Goal: Complete application form: Complete application form

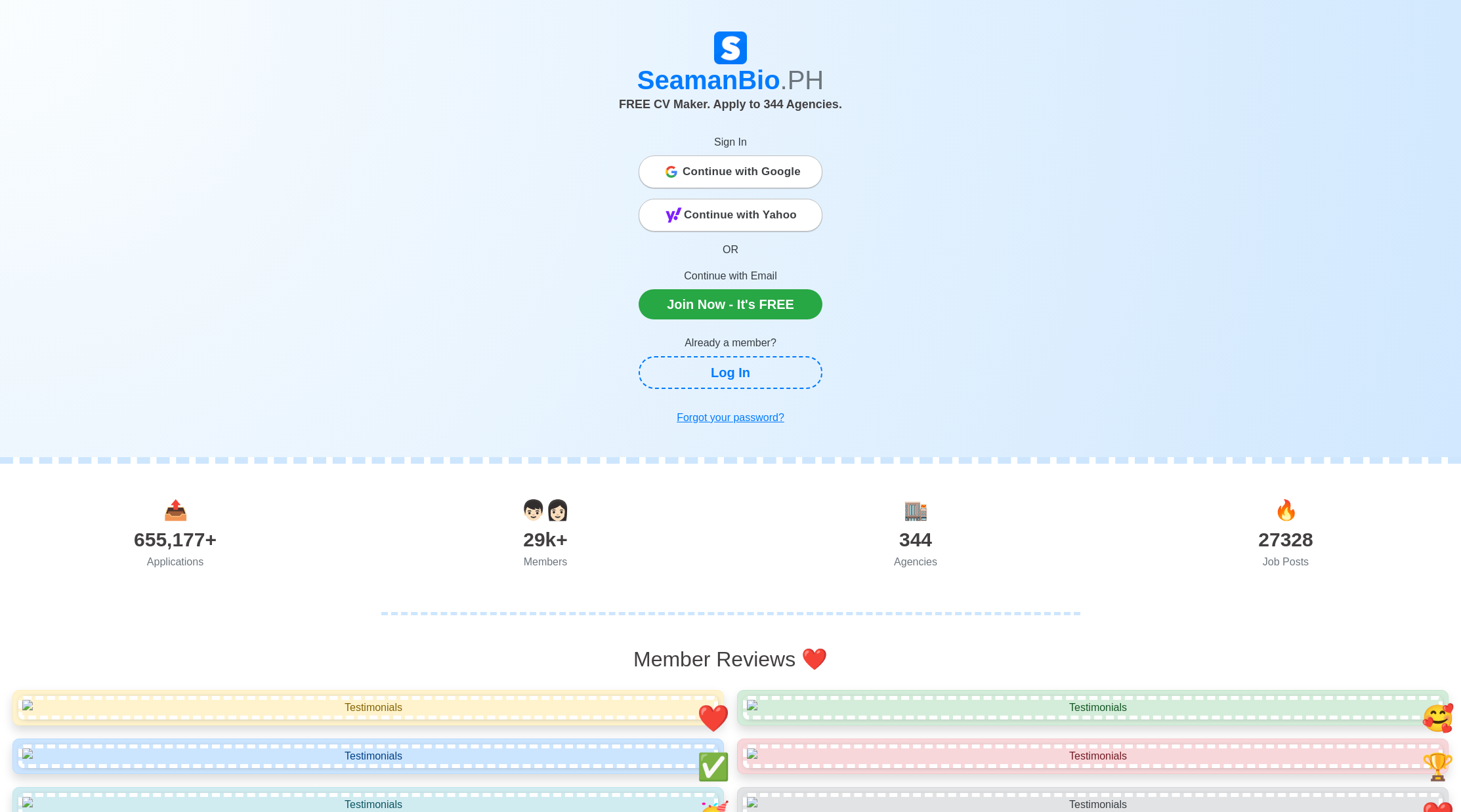
click at [718, 170] on span "Continue with Google" at bounding box center [741, 172] width 118 height 26
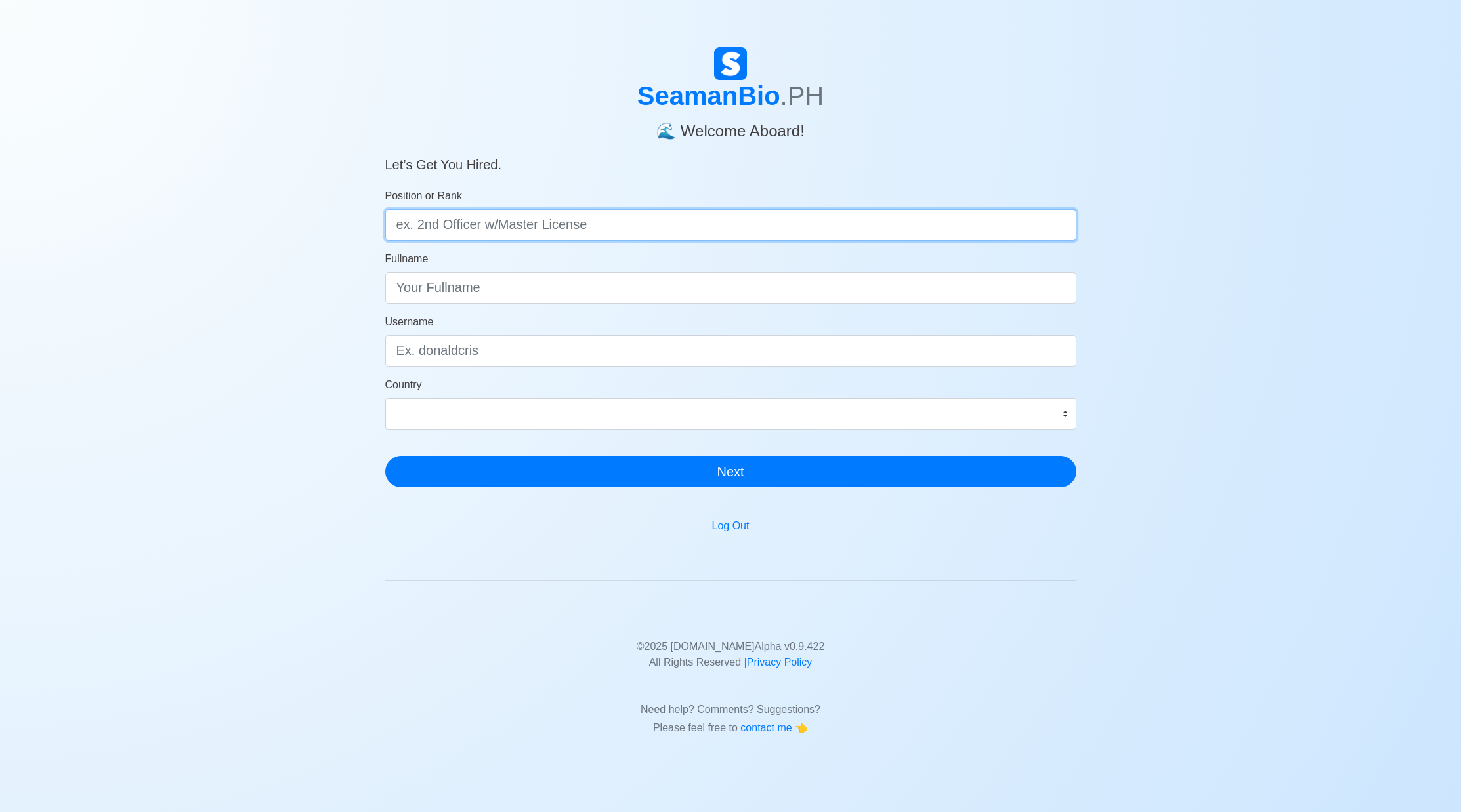
click at [641, 226] on input "Position or Rank" at bounding box center [730, 225] width 691 height 32
type input "Chief Officer w/ Master License"
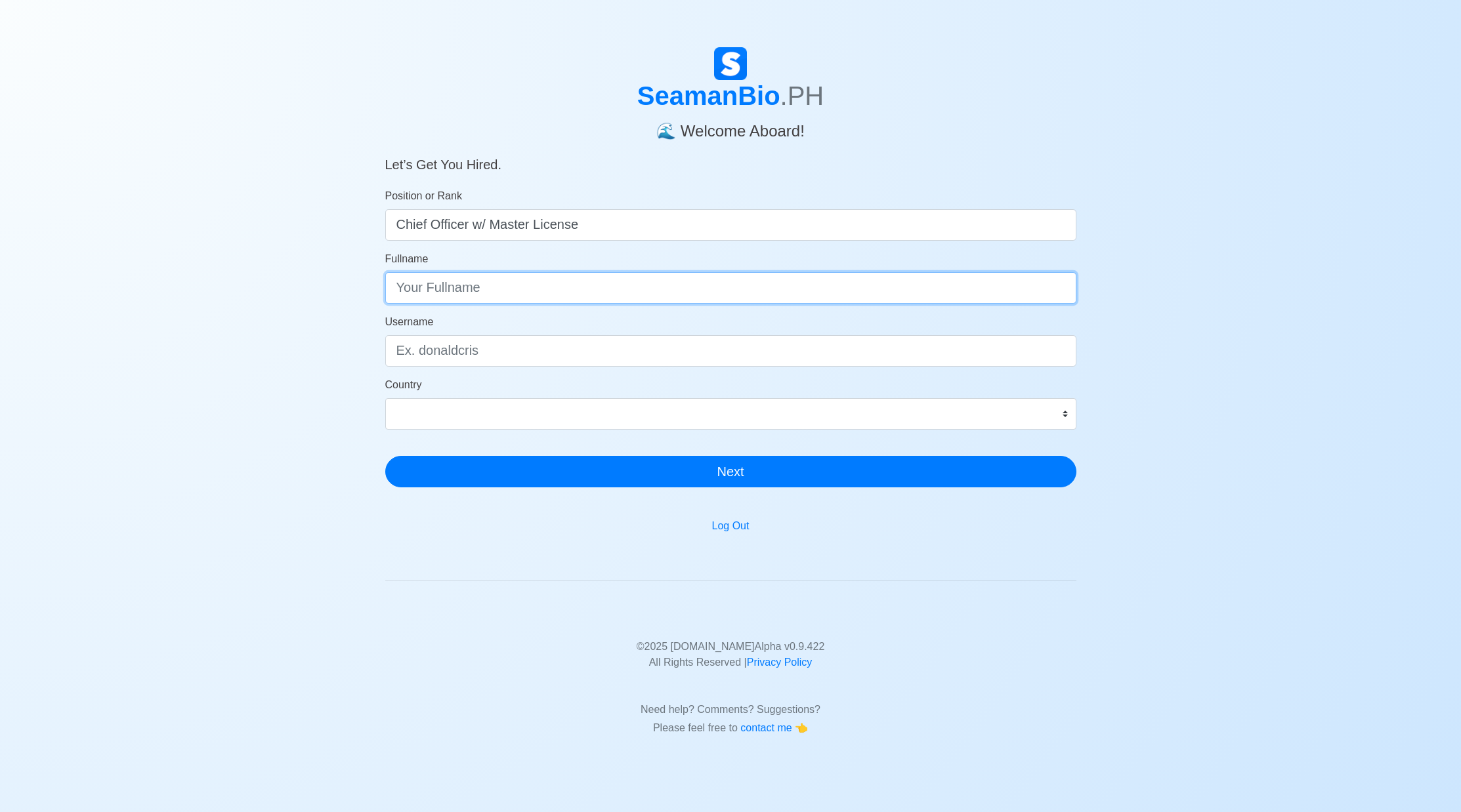
click at [1059, 287] on input "Fullname" at bounding box center [730, 287] width 691 height 32
type input "c"
type input "Christian Taguba Unida"
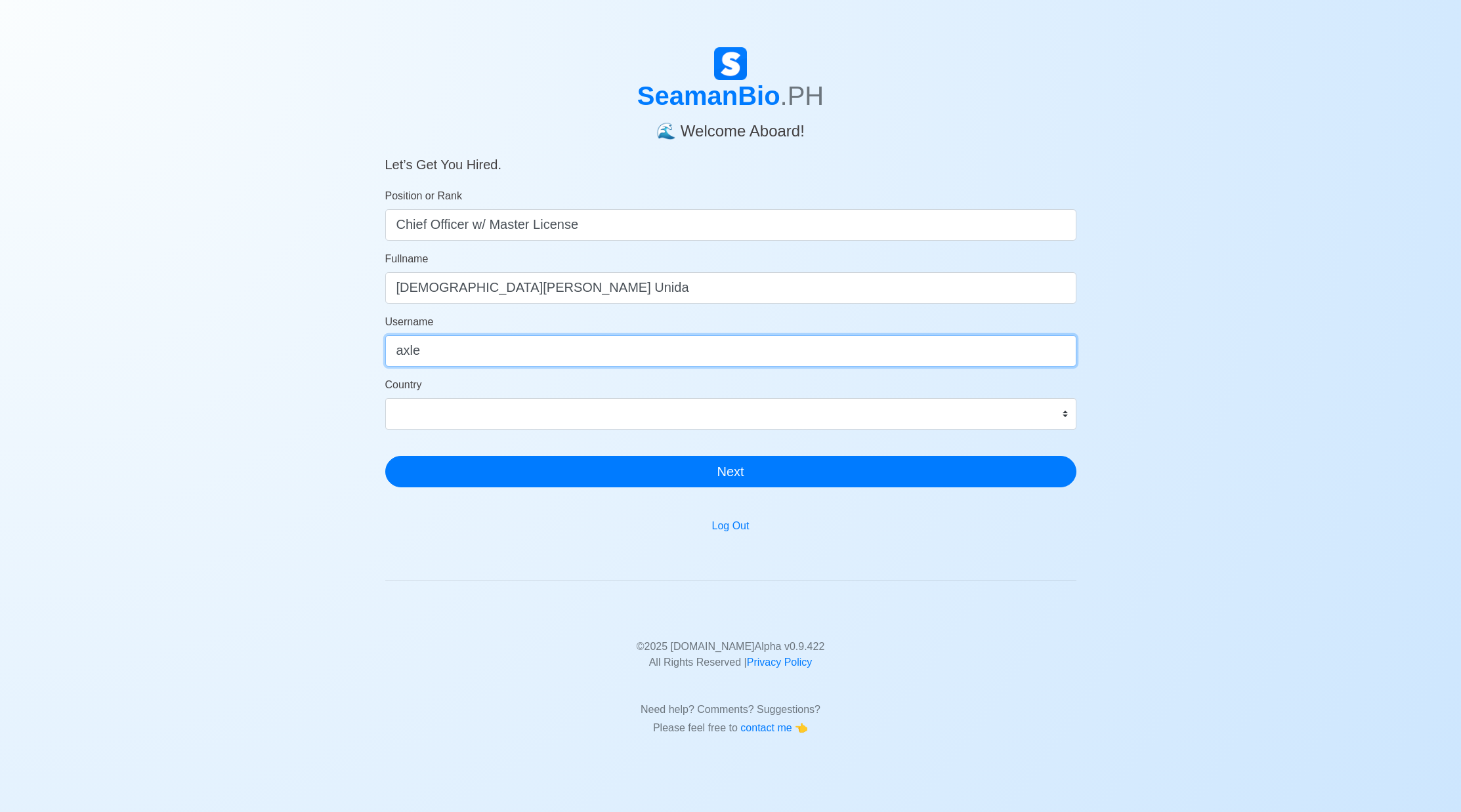
type input "axle"
select select "PH"
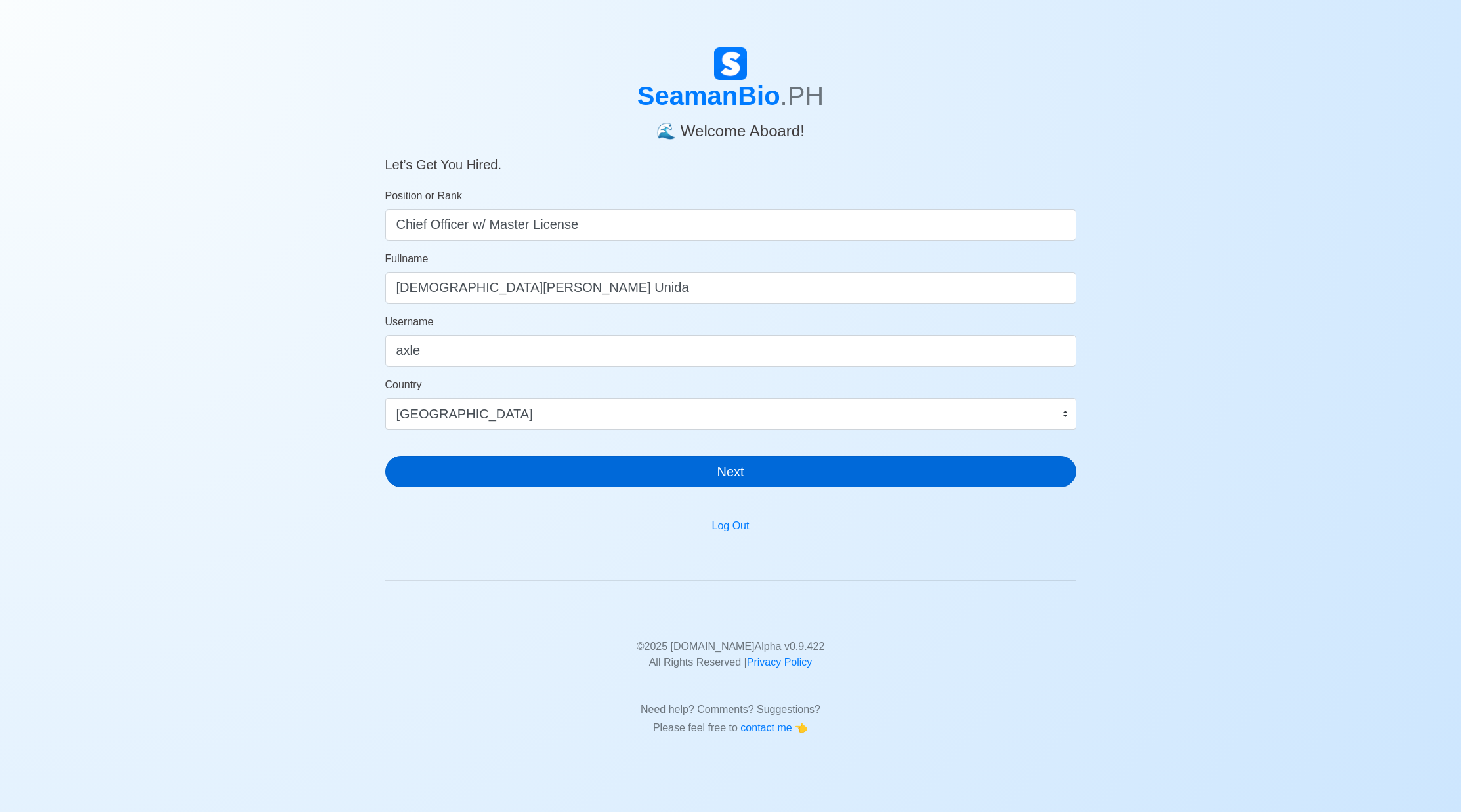
click at [803, 468] on button "Next" at bounding box center [730, 471] width 691 height 32
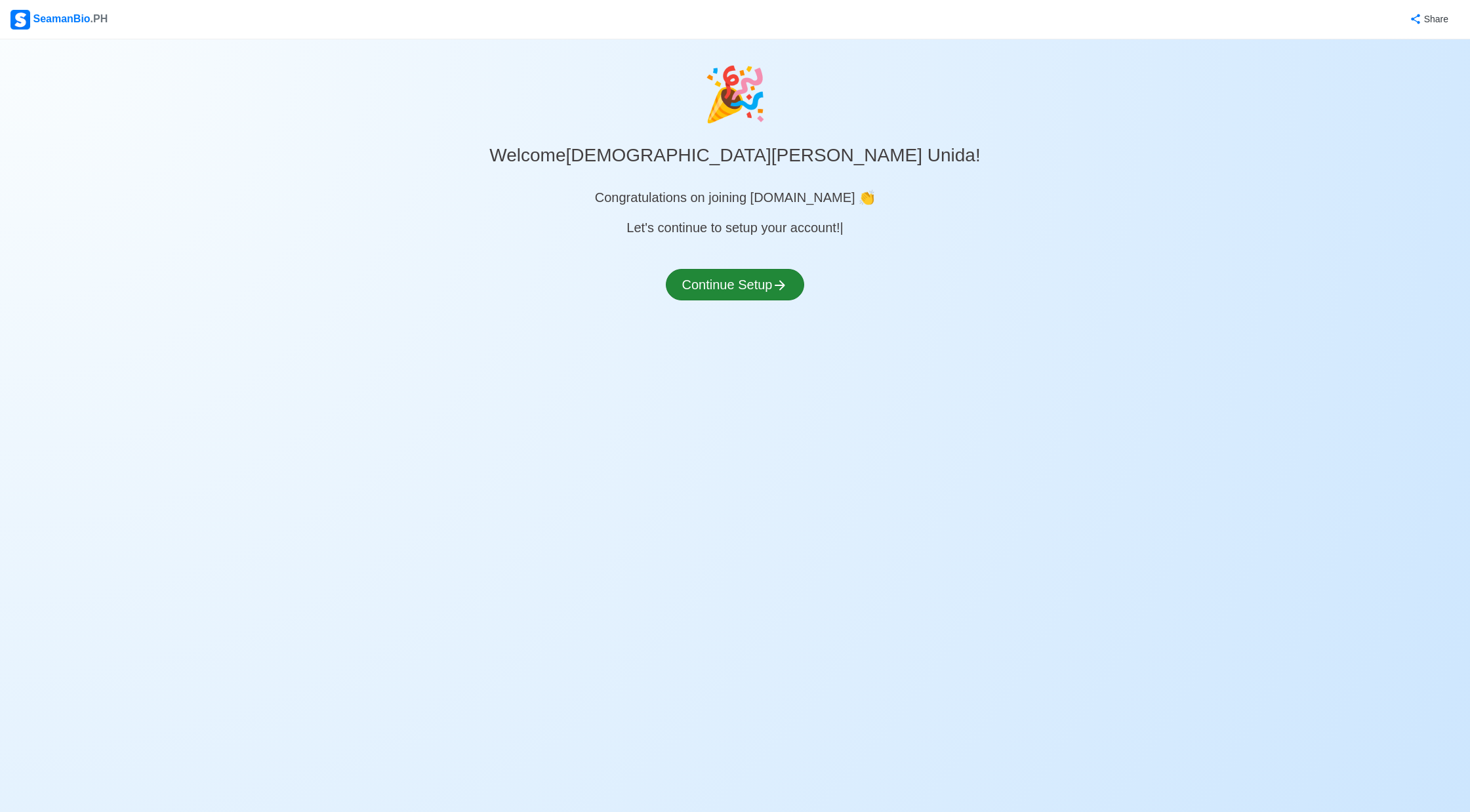
click at [764, 293] on button "Continue Setup" at bounding box center [735, 284] width 139 height 32
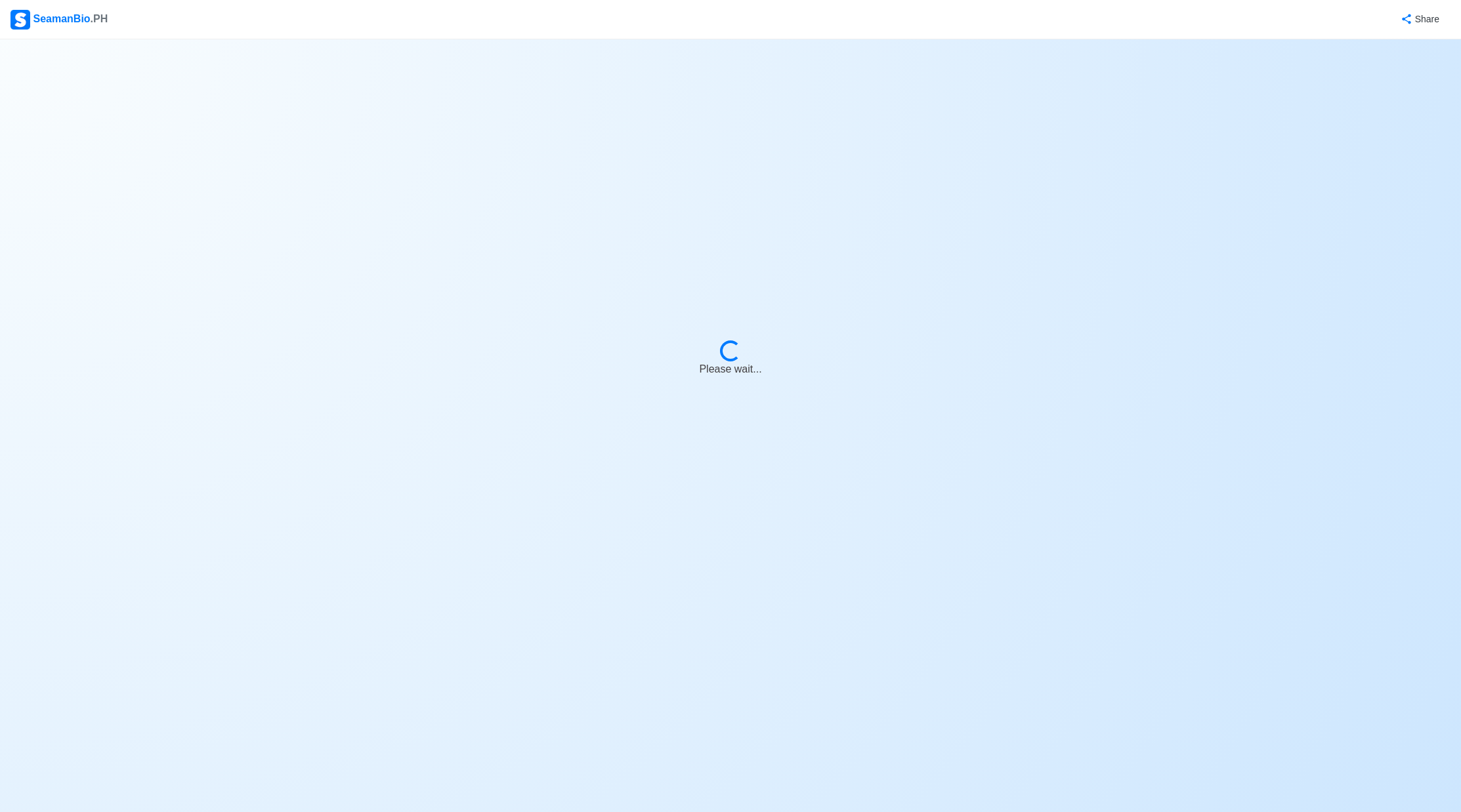
select select "Visible for Hiring"
select select "PH"
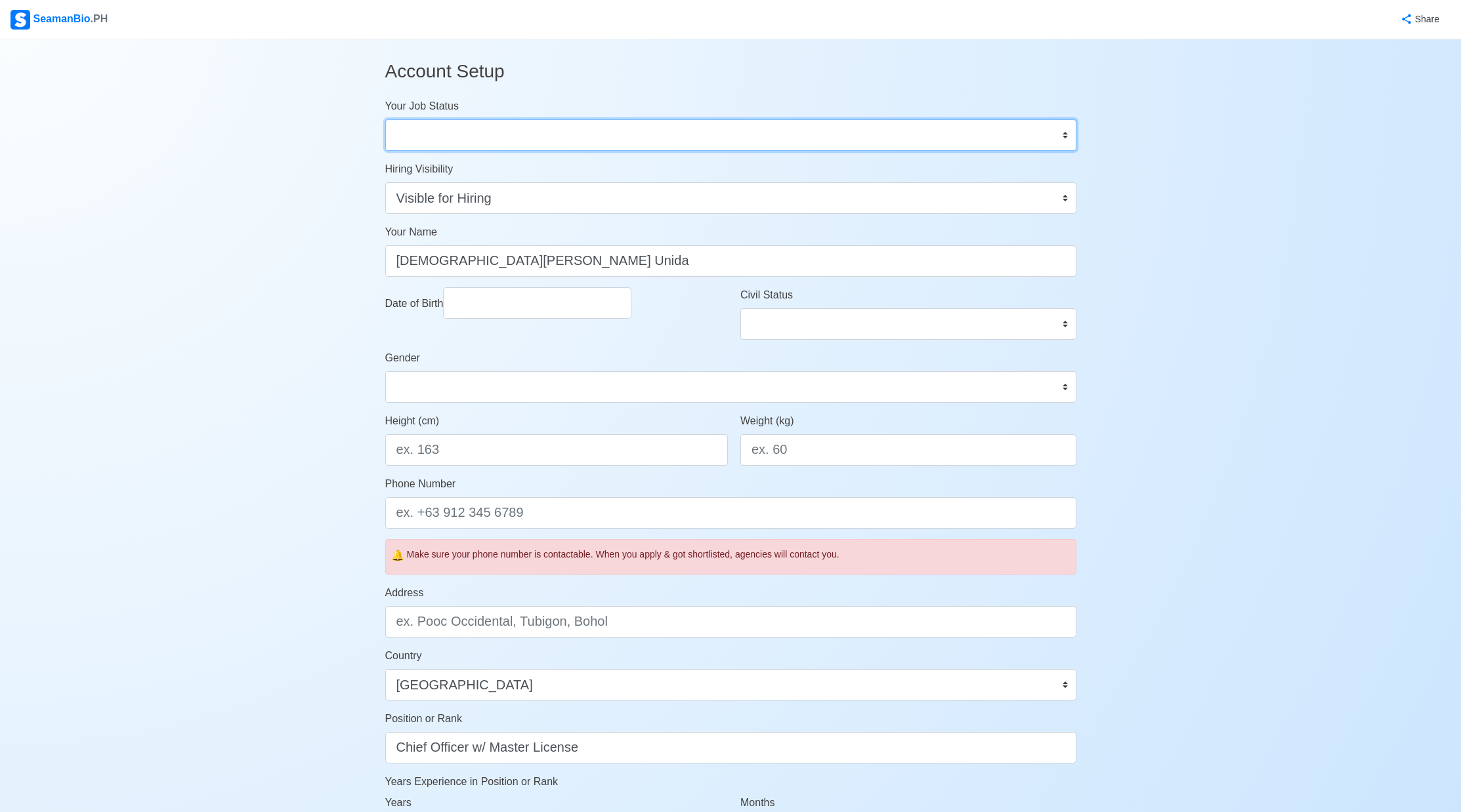
select select "Actively Looking for Job"
